Goal: Navigation & Orientation: Find specific page/section

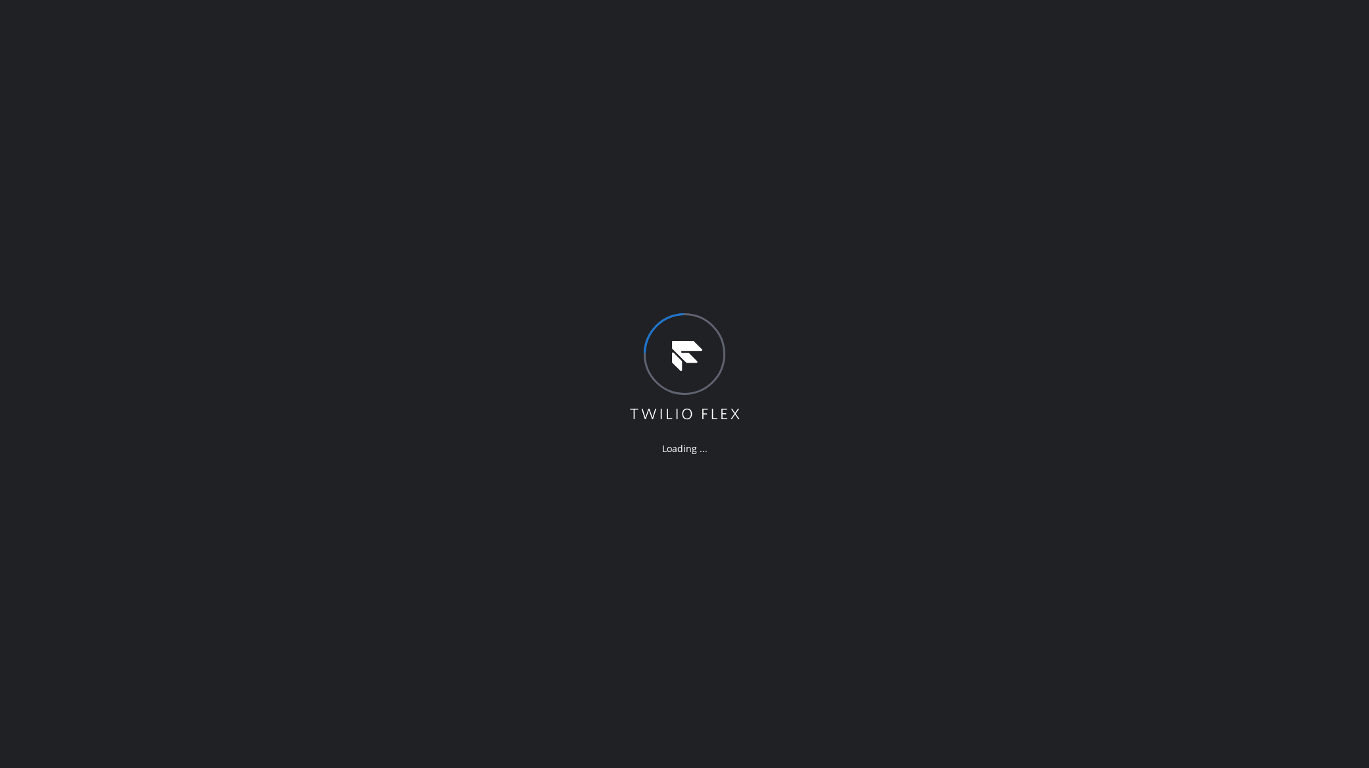
click at [457, 430] on div "Loading ..." at bounding box center [684, 384] width 1369 height 768
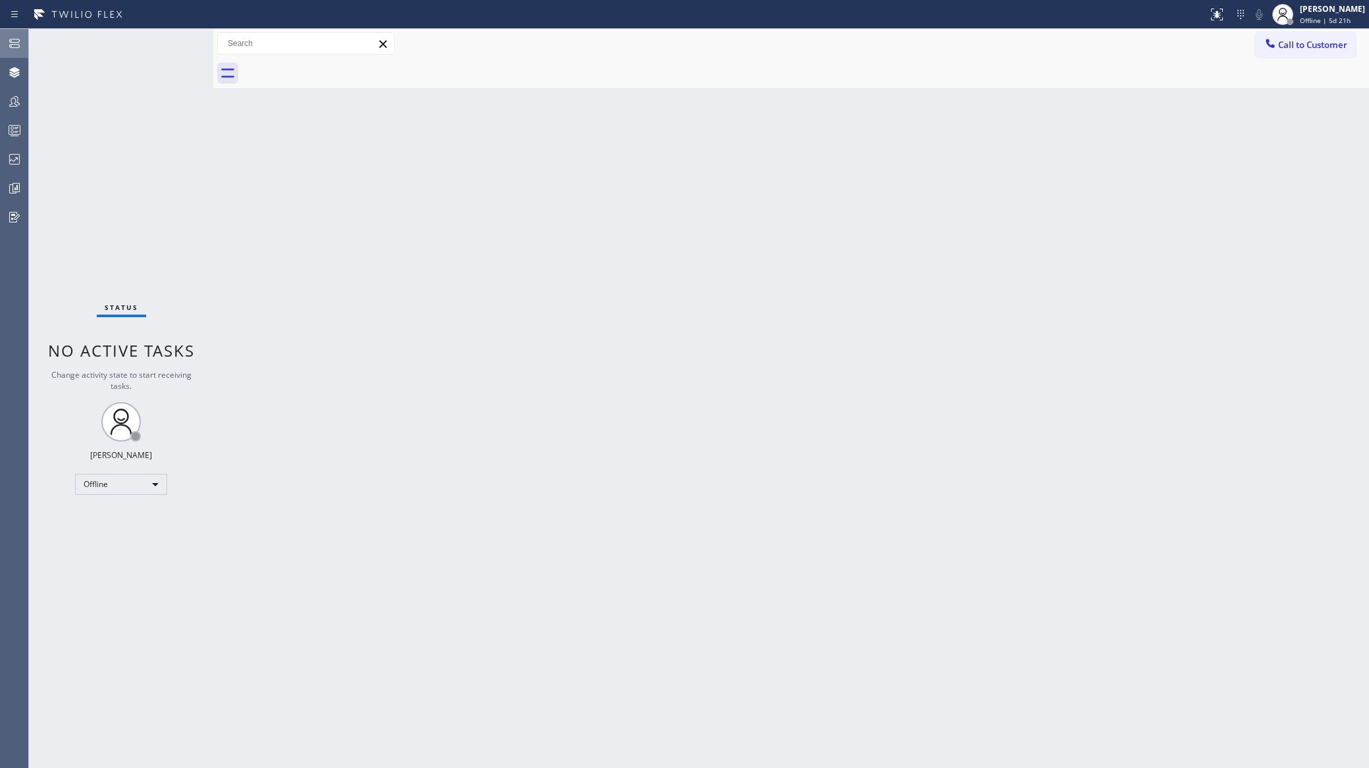
click at [9, 47] on icon at bounding box center [15, 44] width 16 height 16
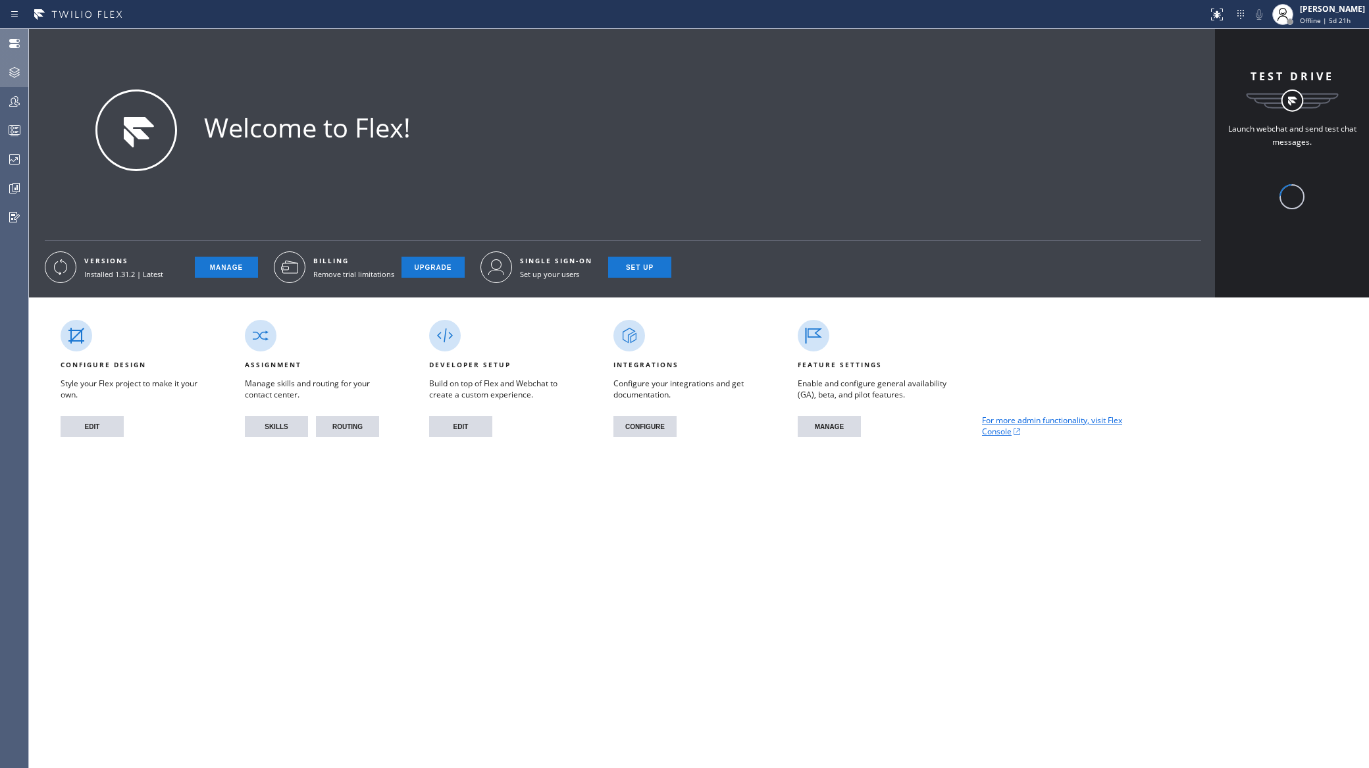
click at [11, 70] on icon at bounding box center [15, 72] width 16 height 16
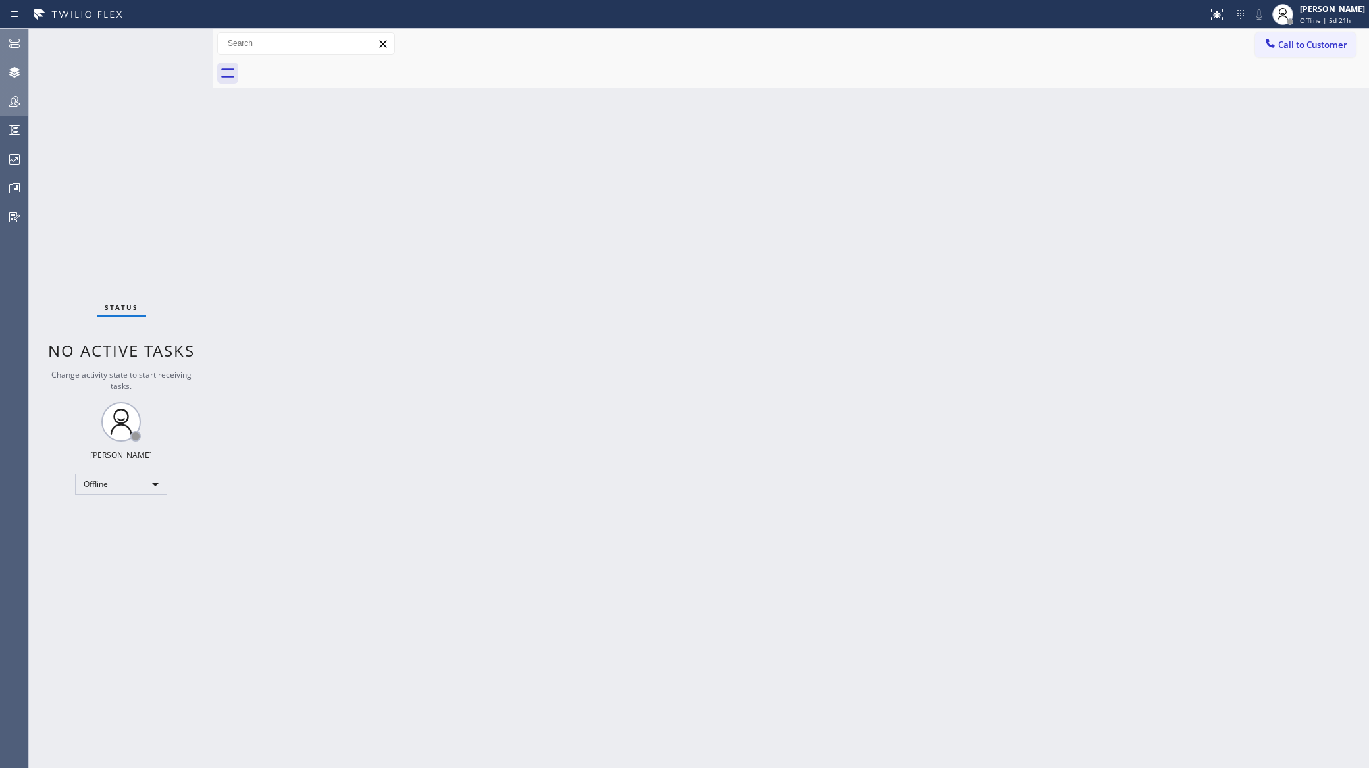
drag, startPoint x: 17, startPoint y: 113, endPoint x: 13, endPoint y: 107, distance: 7.1
click at [13, 107] on icon at bounding box center [15, 101] width 16 height 16
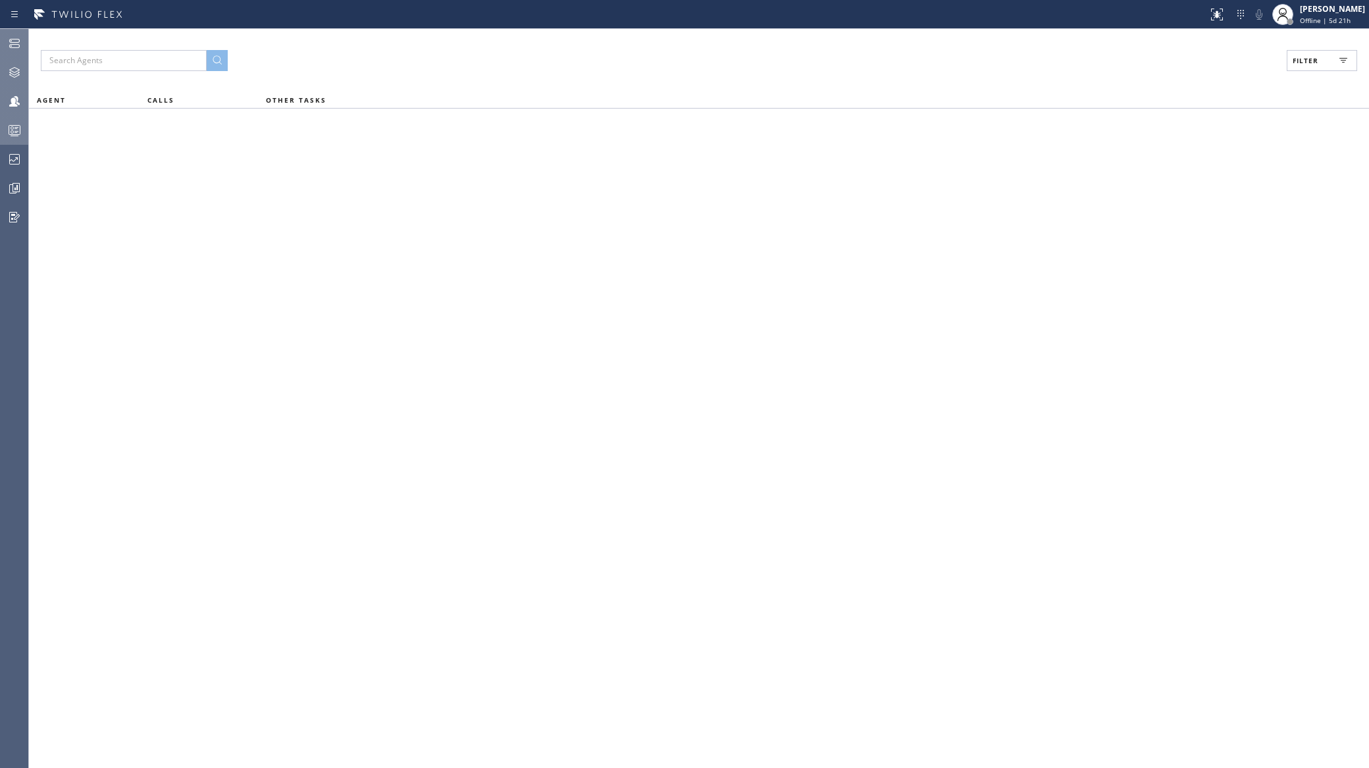
click at [18, 130] on icon at bounding box center [15, 130] width 16 height 16
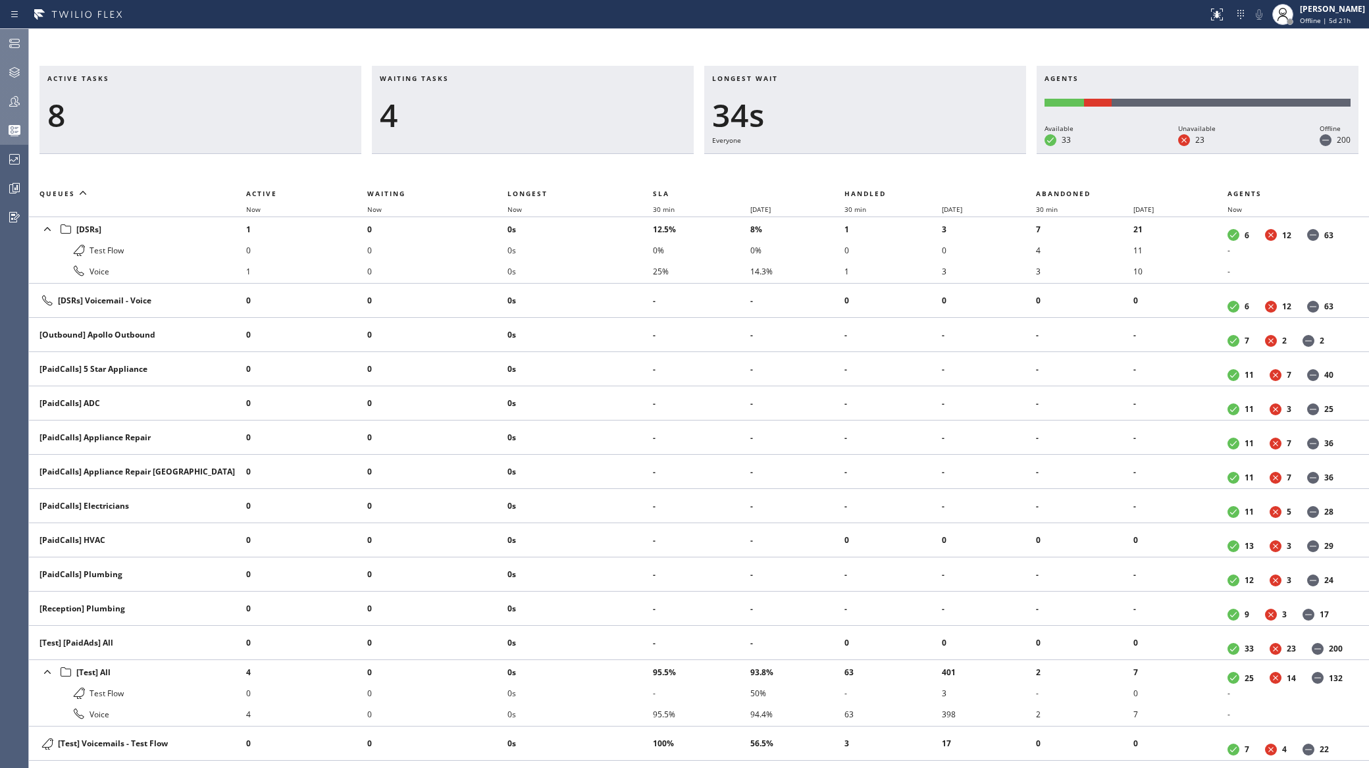
drag, startPoint x: 318, startPoint y: 309, endPoint x: 320, endPoint y: 317, distance: 8.0
